Goal: Find specific fact: Find contact information

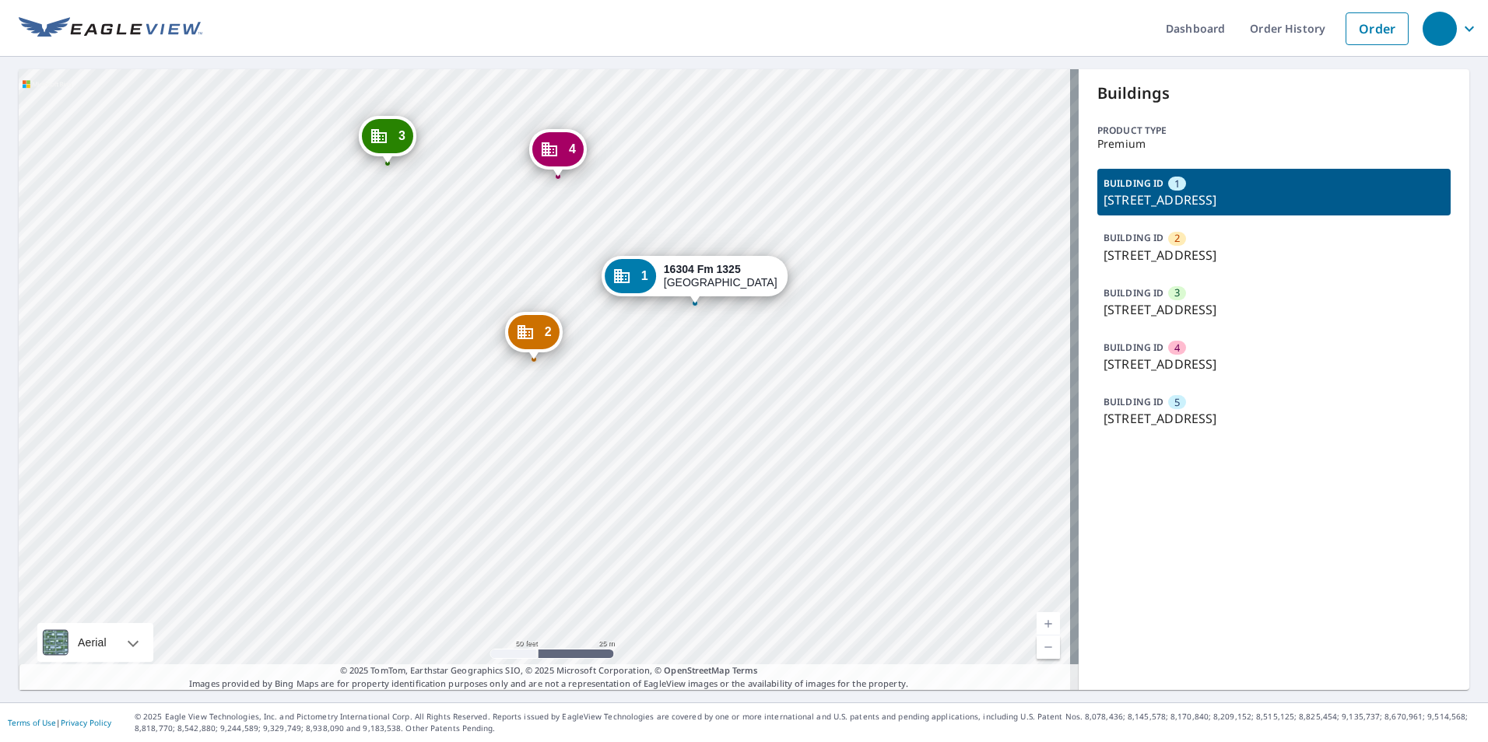
drag, startPoint x: 1095, startPoint y: 360, endPoint x: 1352, endPoint y: 370, distance: 257.7
click at [1352, 370] on p "[STREET_ADDRESS]" at bounding box center [1273, 364] width 341 height 19
copy p "[STREET_ADDRESS]"
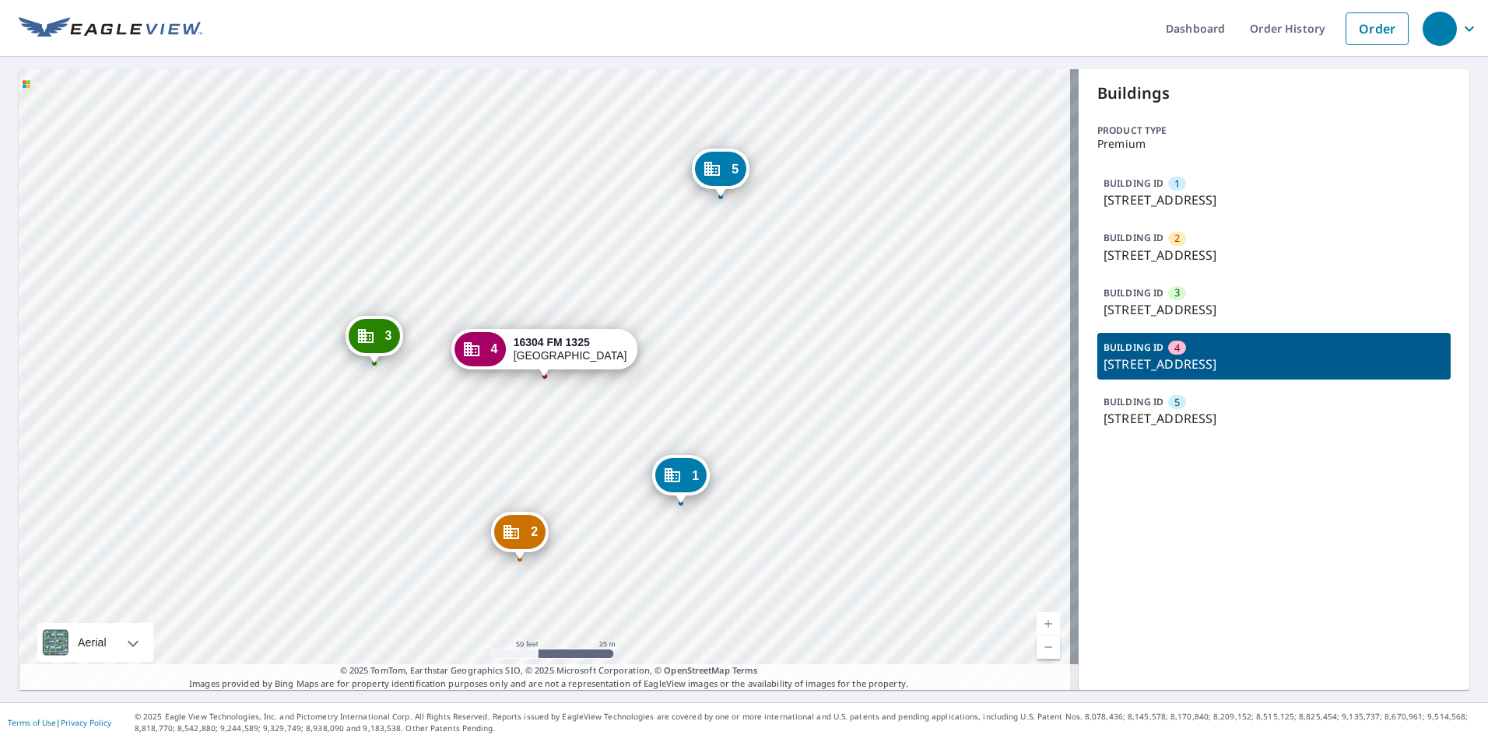
click at [1328, 370] on p "[STREET_ADDRESS]" at bounding box center [1273, 364] width 341 height 19
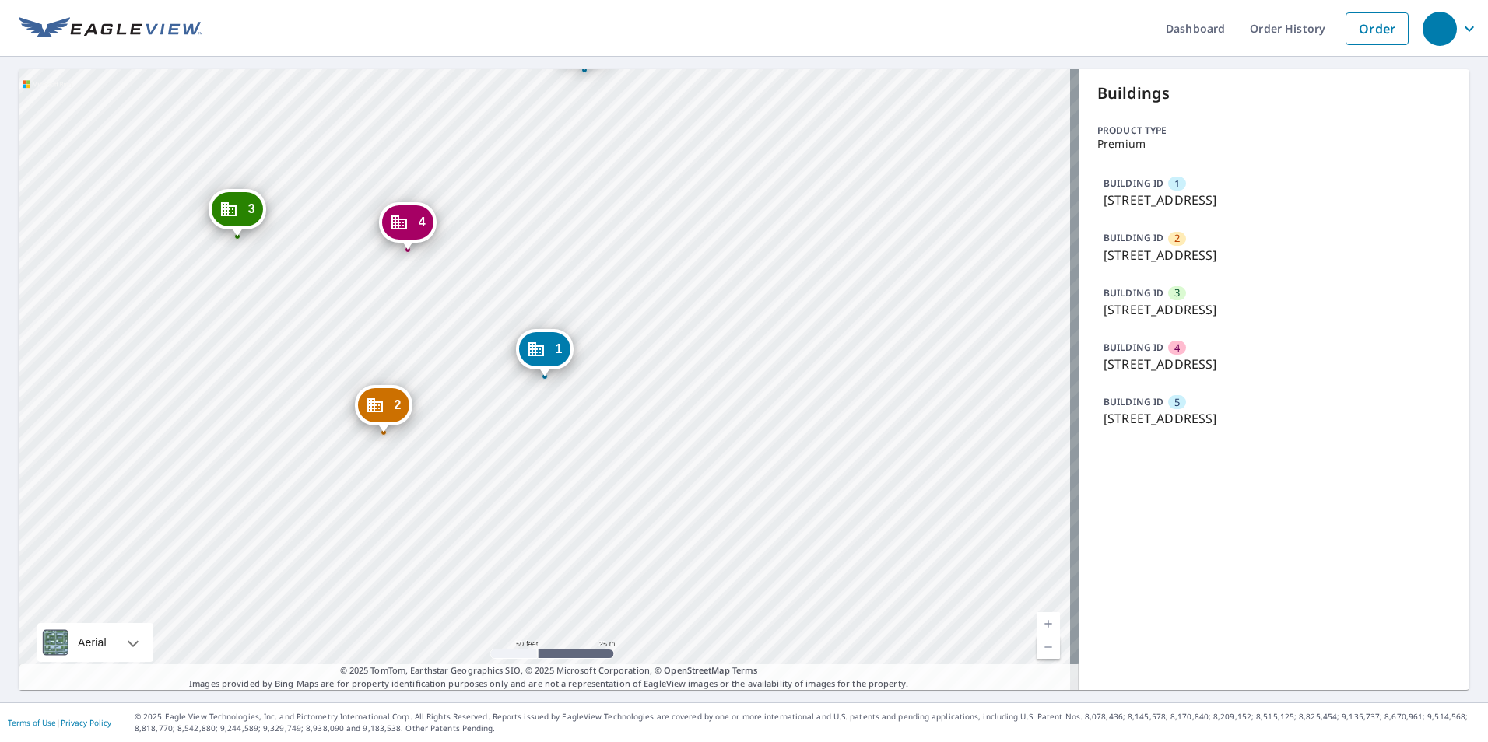
drag, startPoint x: 1331, startPoint y: 366, endPoint x: 1095, endPoint y: 366, distance: 235.8
click at [1103, 366] on p "[STREET_ADDRESS]" at bounding box center [1273, 364] width 341 height 19
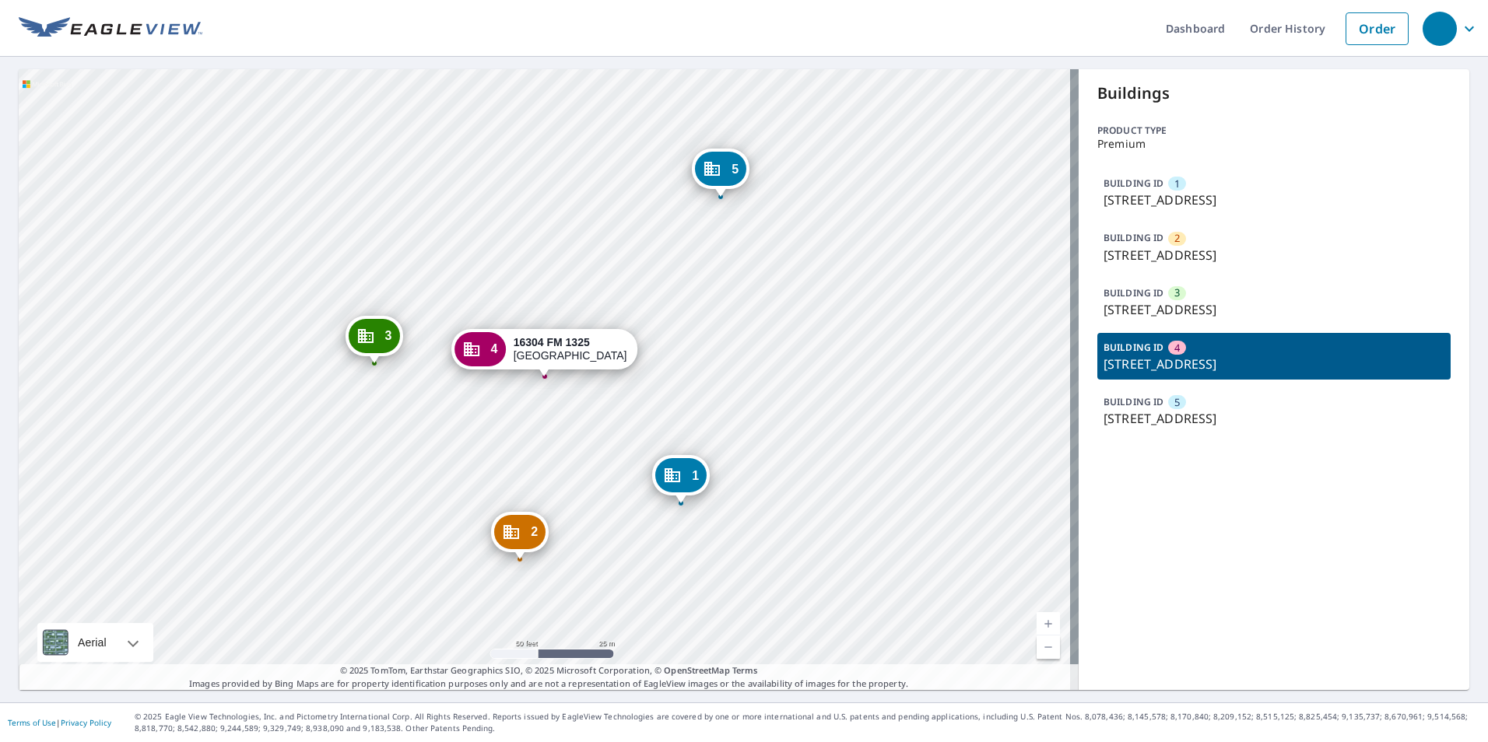
copy p "[STREET_ADDRESS]"
